Goal: Task Accomplishment & Management: Complete application form

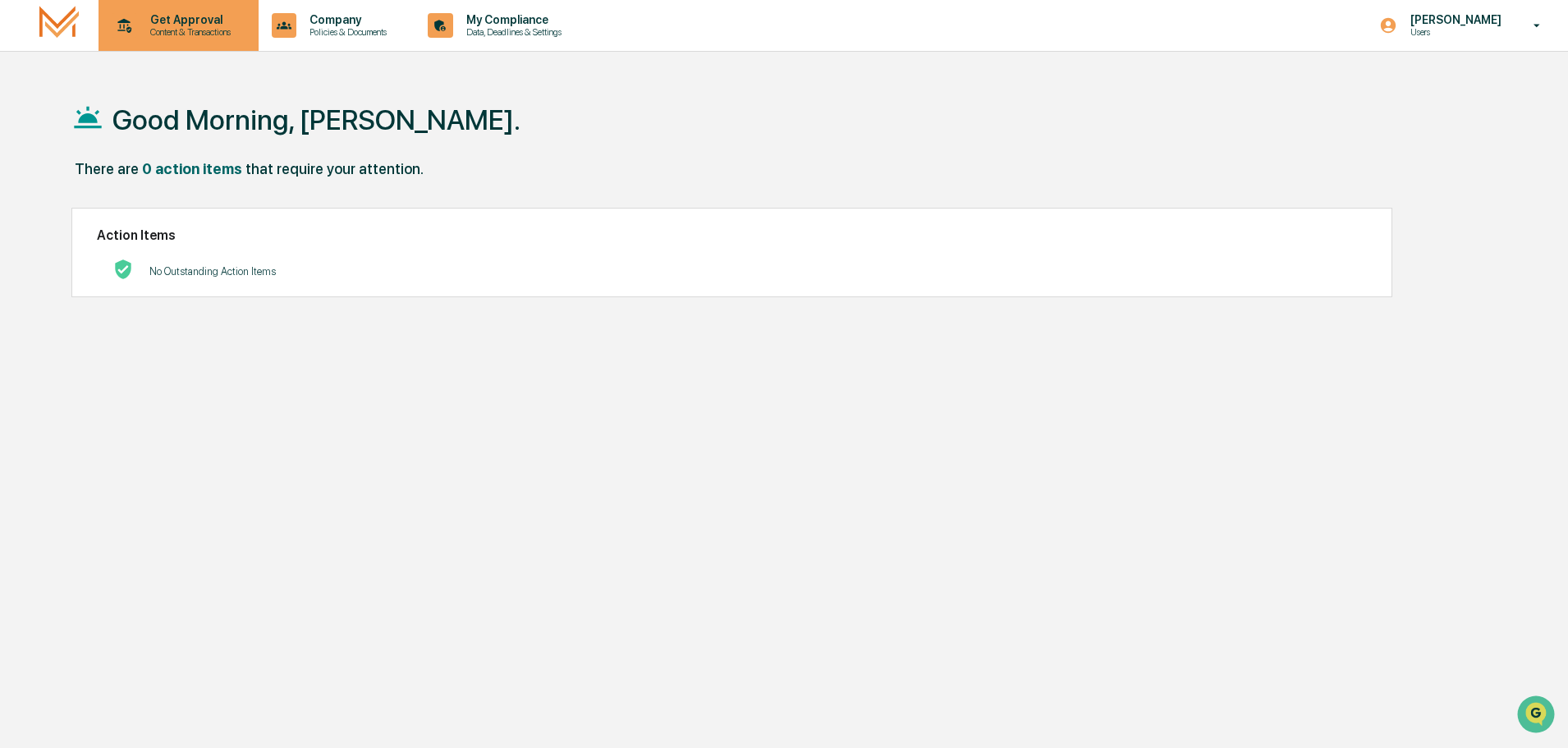
click at [187, 18] on p "Get Approval" at bounding box center [188, 19] width 102 height 13
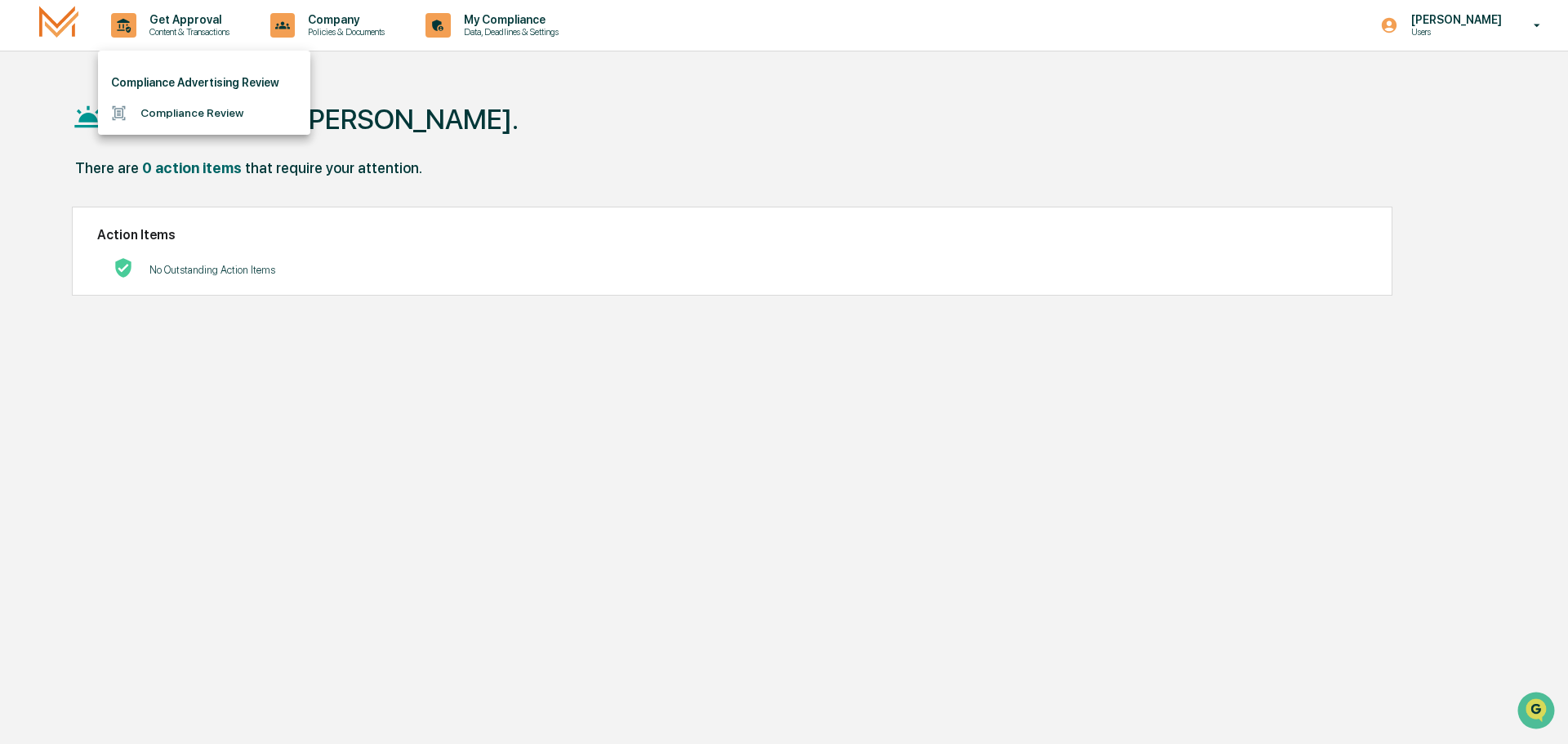
click at [183, 112] on li "Compliance Review" at bounding box center [204, 113] width 212 height 30
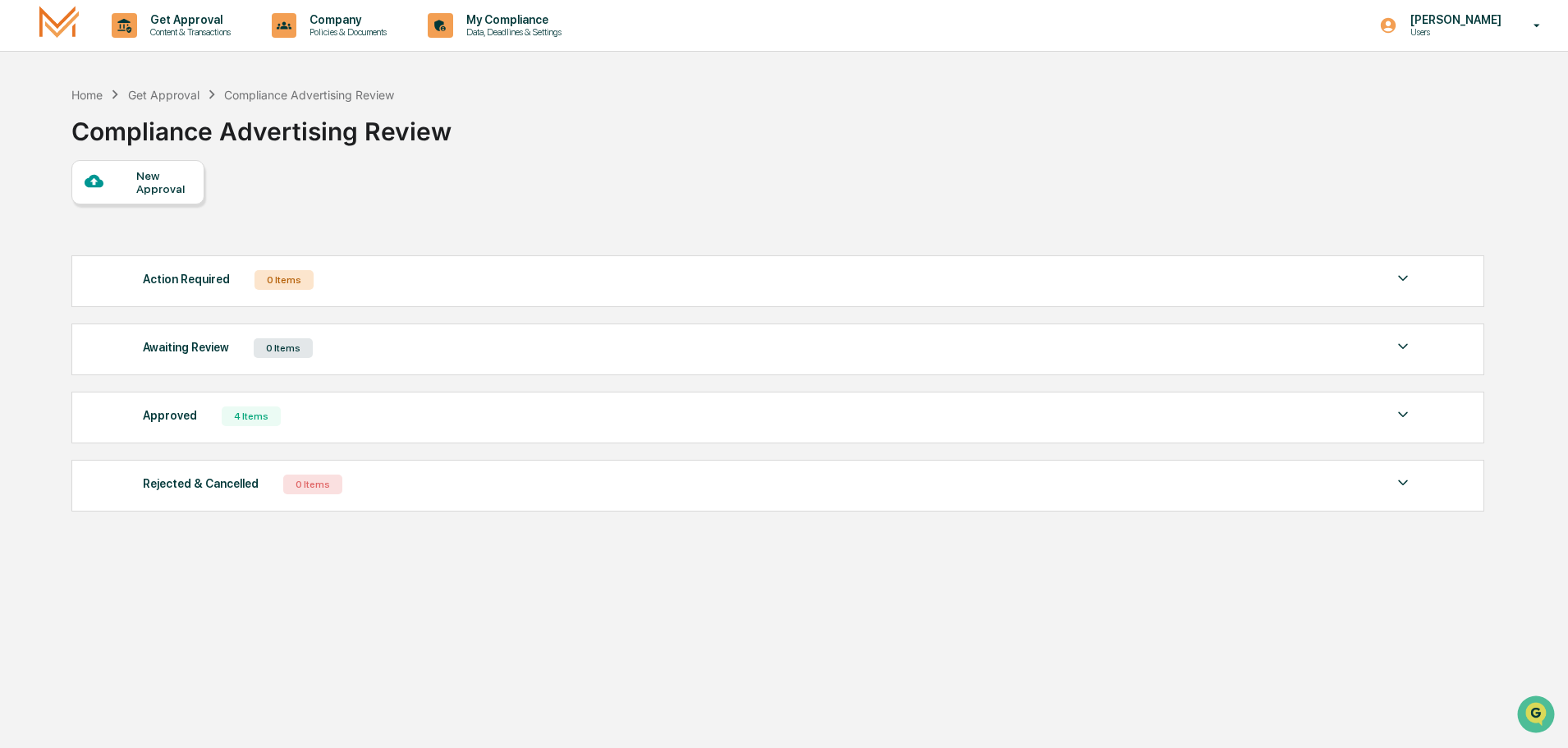
click at [151, 184] on div "New Approval" at bounding box center [163, 182] width 55 height 26
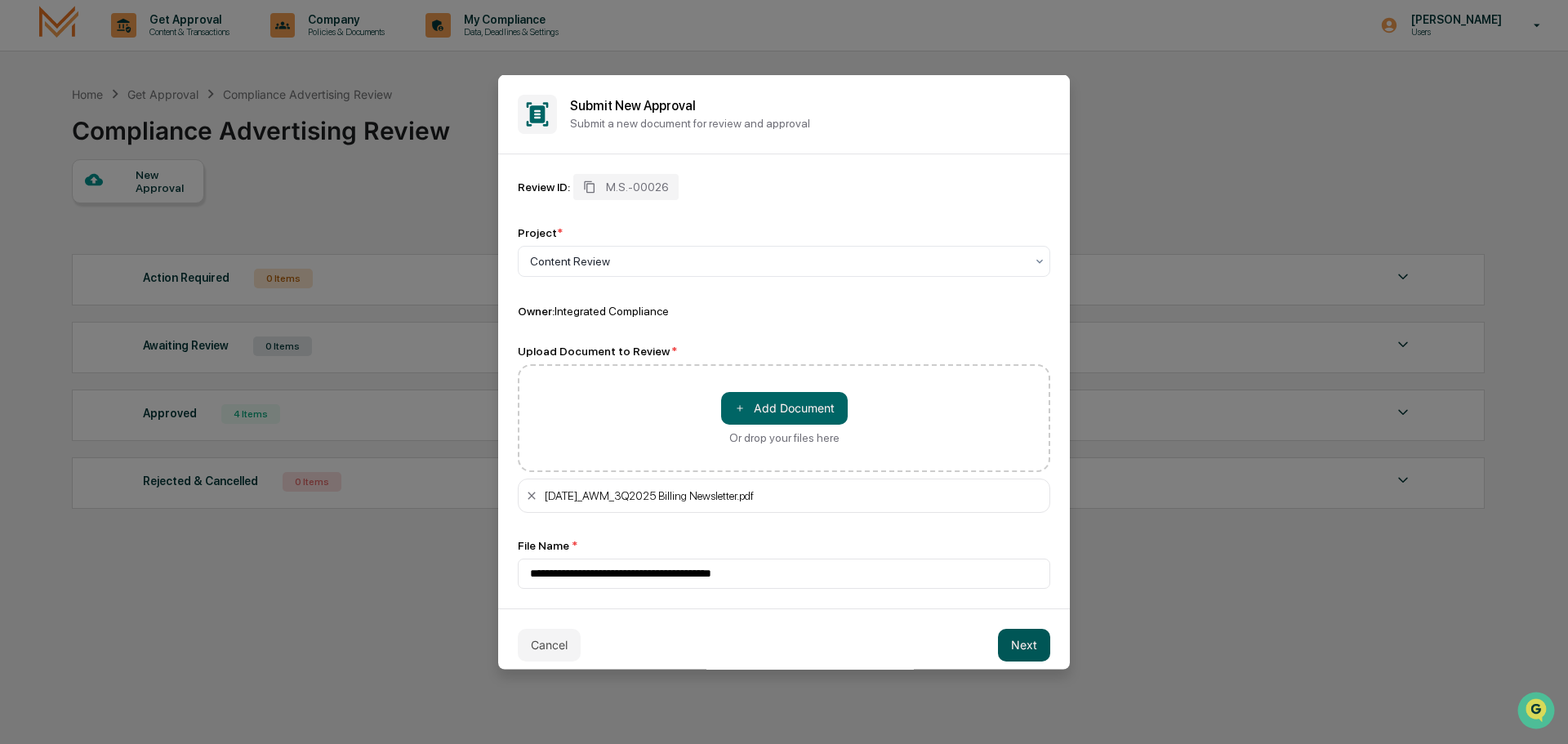
click at [1012, 641] on button "Next" at bounding box center [1024, 643] width 52 height 33
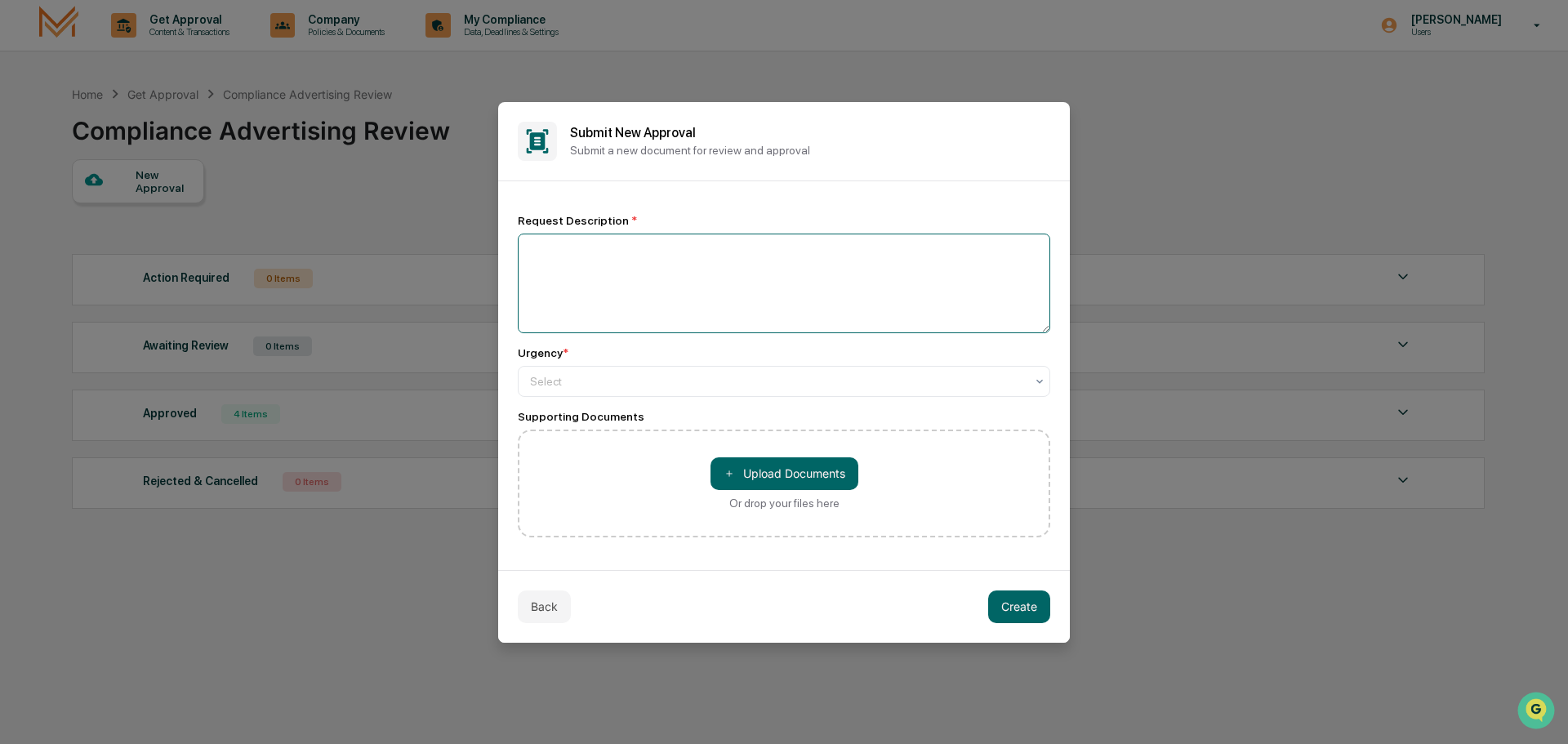
click at [557, 260] on textarea at bounding box center [784, 283] width 533 height 100
type textarea "**********"
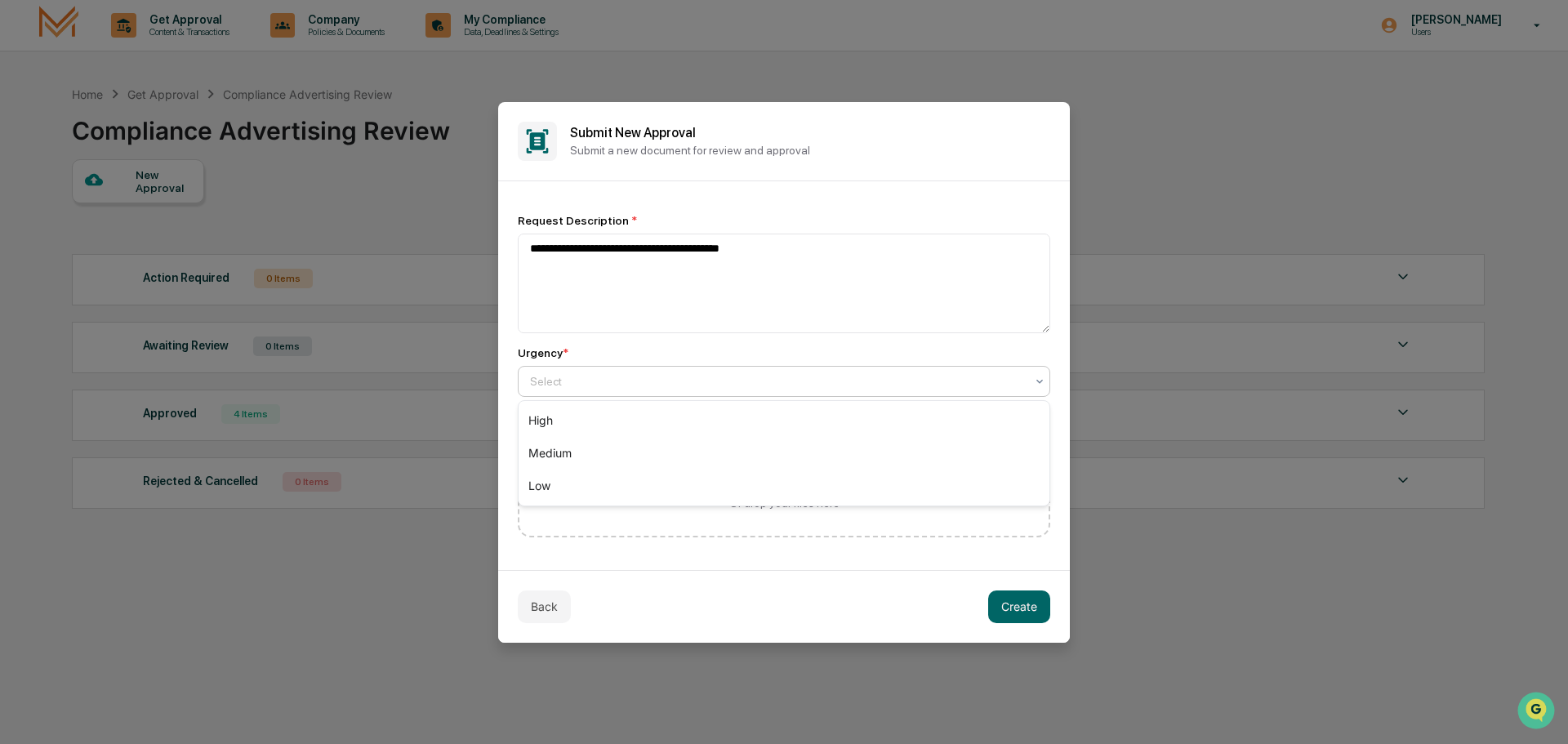
click at [709, 375] on div at bounding box center [777, 380] width 495 height 16
click at [661, 427] on div "High" at bounding box center [784, 420] width 531 height 33
click at [1017, 604] on button "Create" at bounding box center [1018, 606] width 62 height 33
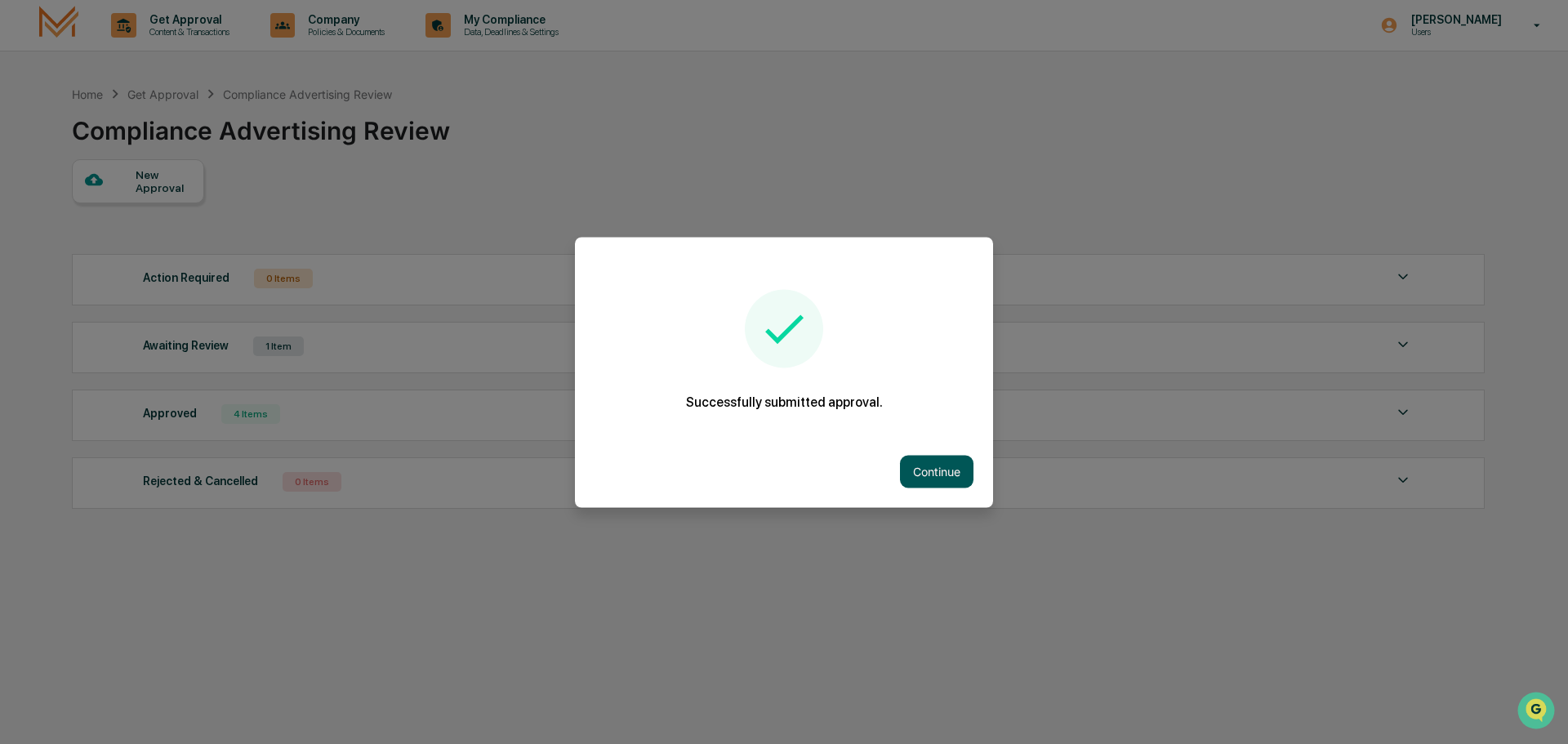
click at [926, 469] on button "Continue" at bounding box center [936, 471] width 74 height 33
